Goal: Information Seeking & Learning: Find specific fact

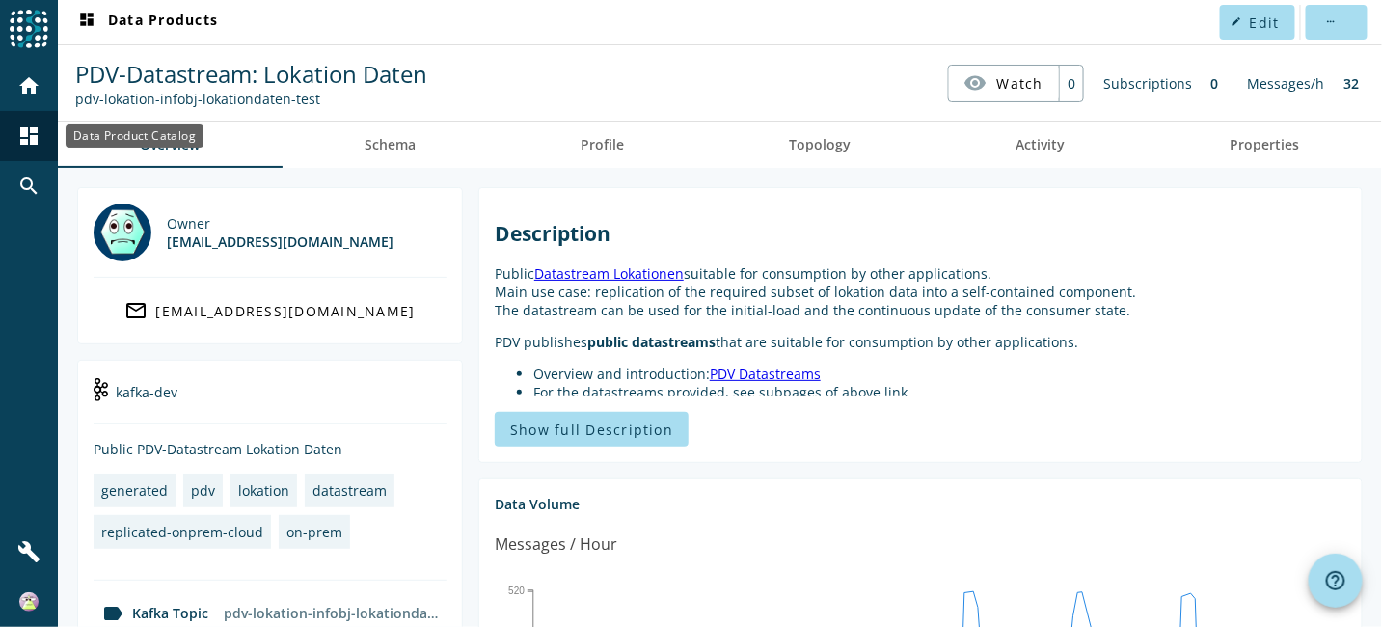
click at [31, 121] on div "dashboard" at bounding box center [29, 136] width 50 height 50
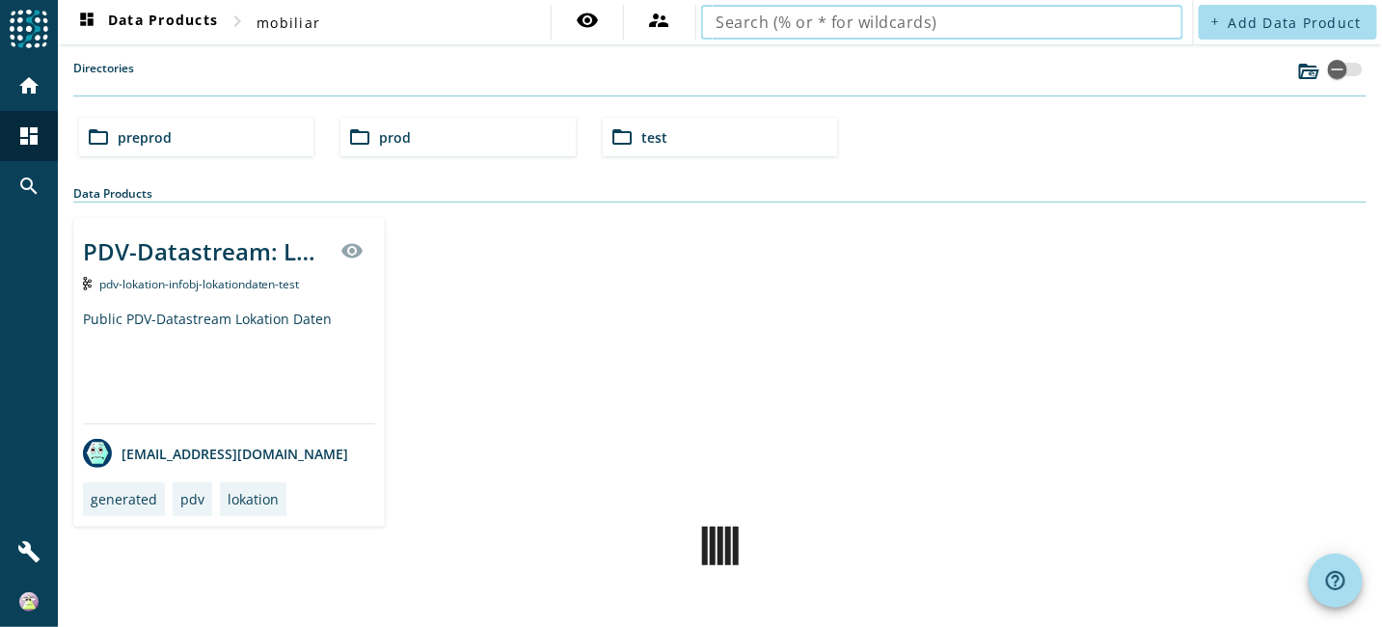
drag, startPoint x: 906, startPoint y: 30, endPoint x: 887, endPoint y: 16, distance: 22.8
click at [906, 30] on input "text" at bounding box center [942, 22] width 451 height 23
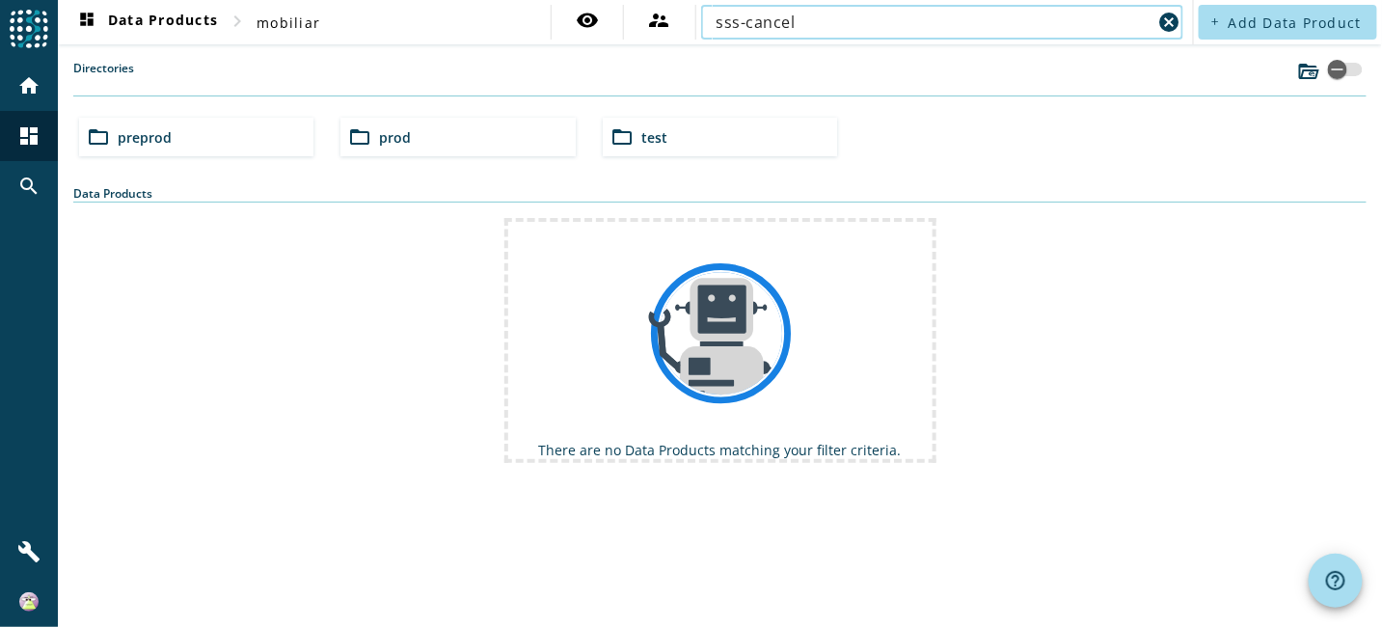
drag, startPoint x: 801, startPoint y: 26, endPoint x: 753, endPoint y: 22, distance: 47.4
click at [753, 22] on input "sss-cancel" at bounding box center [935, 22] width 436 height 23
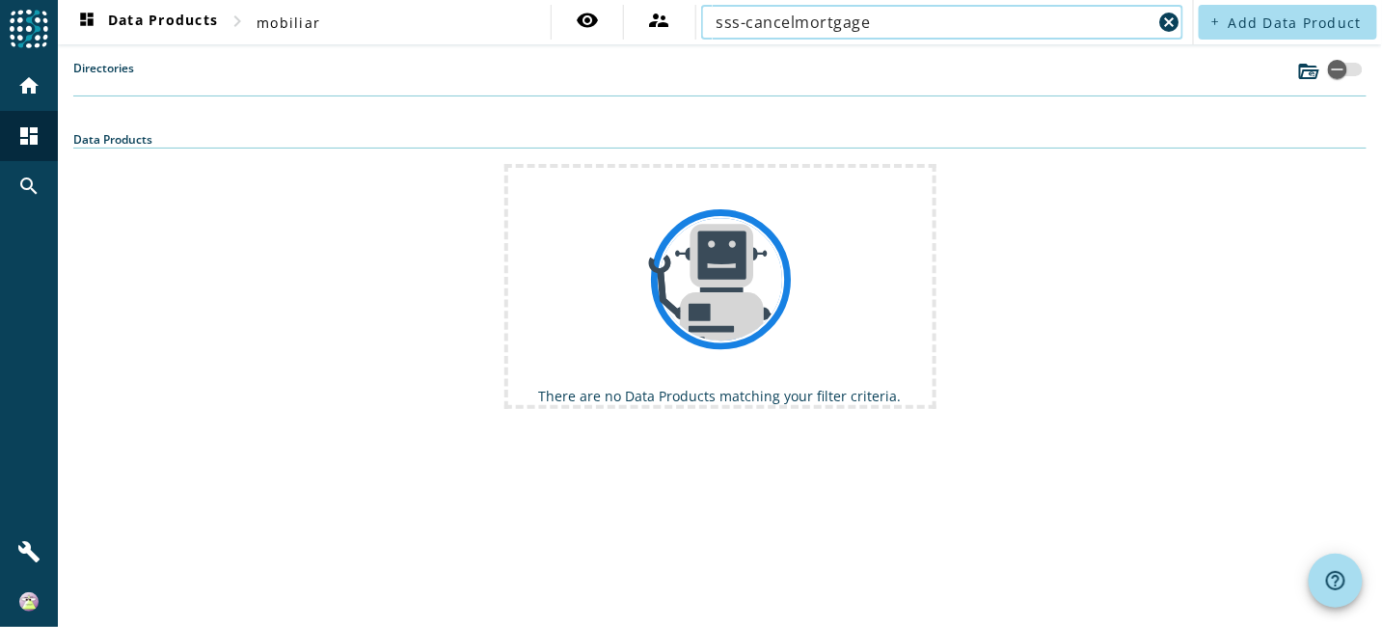
click at [832, 25] on input "sss-cancelmortgage" at bounding box center [935, 22] width 436 height 23
click at [830, 19] on input "sss-cml" at bounding box center [935, 22] width 436 height 23
type input "sss-cml"
